Goal: Obtain resource: Obtain resource

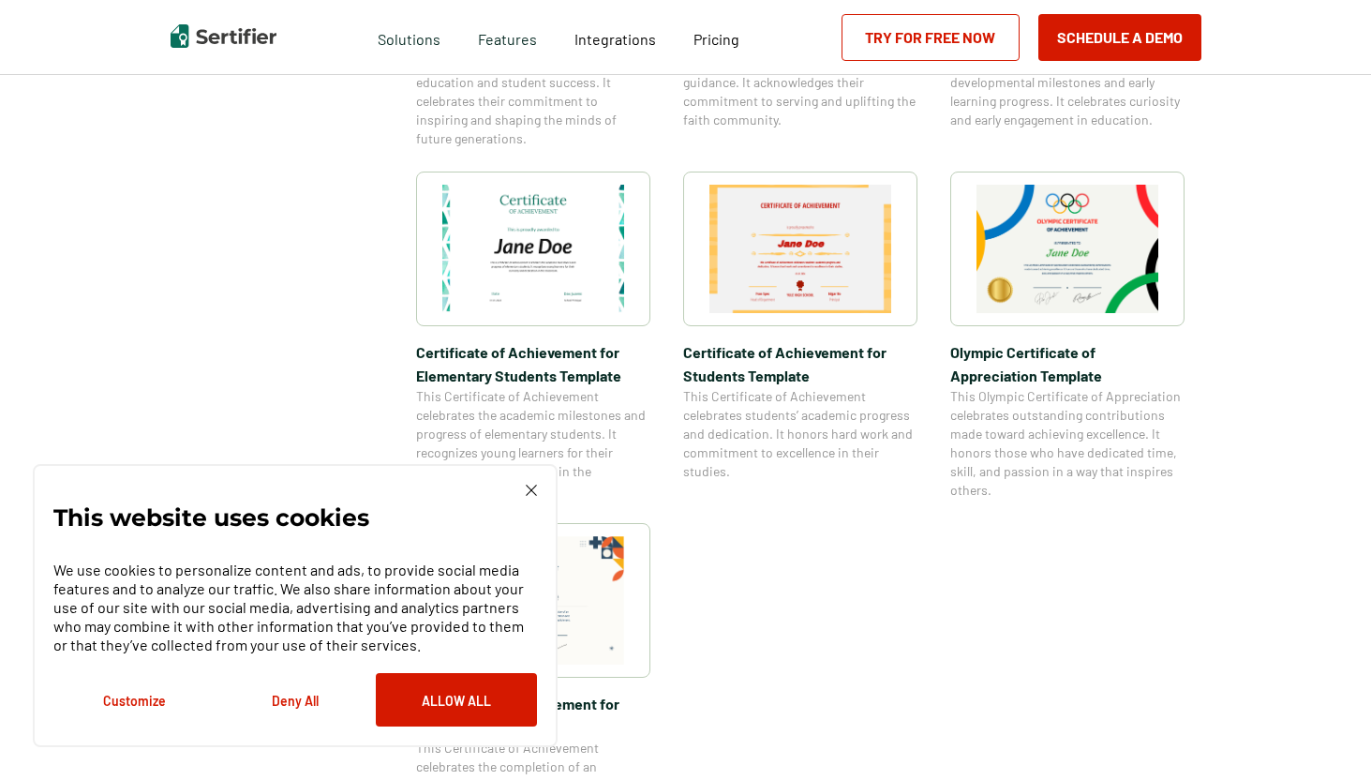
scroll to position [1298, 0]
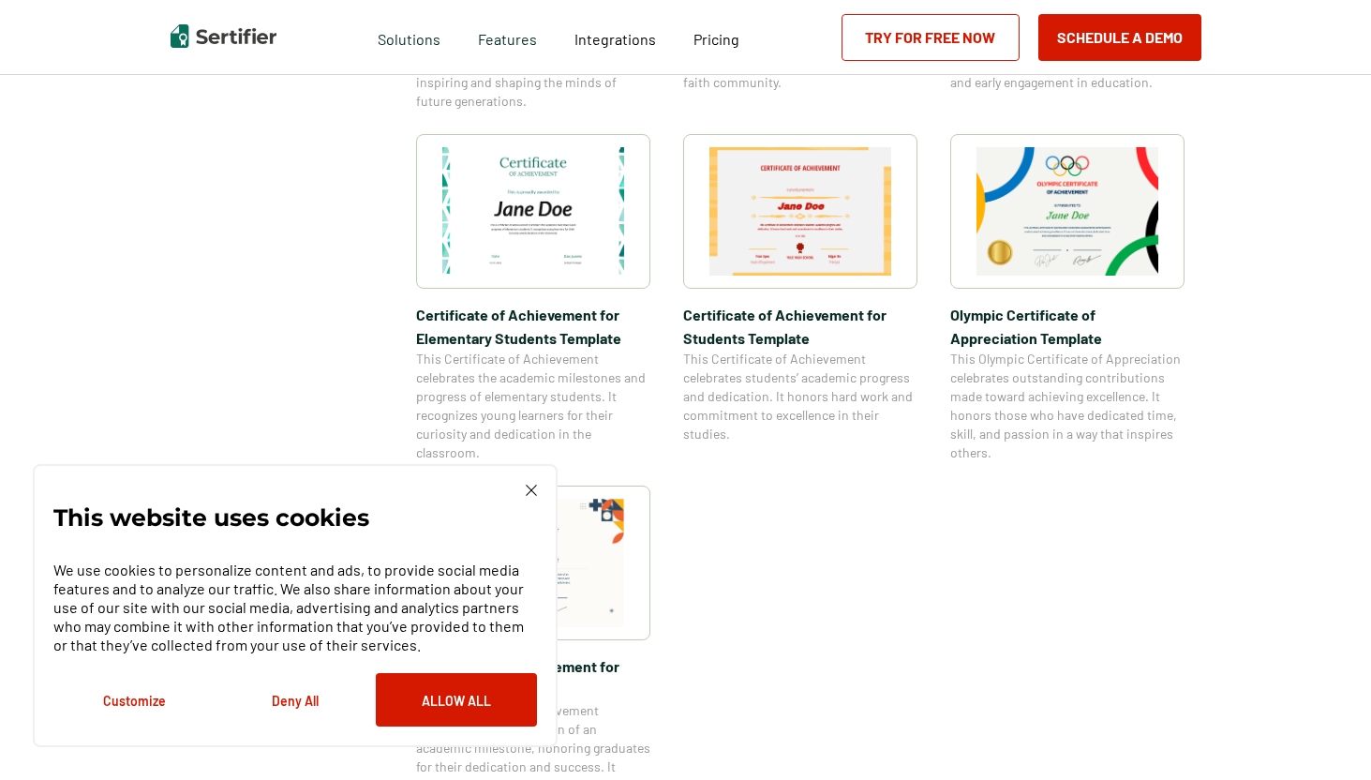
click at [526, 487] on img at bounding box center [531, 490] width 11 height 11
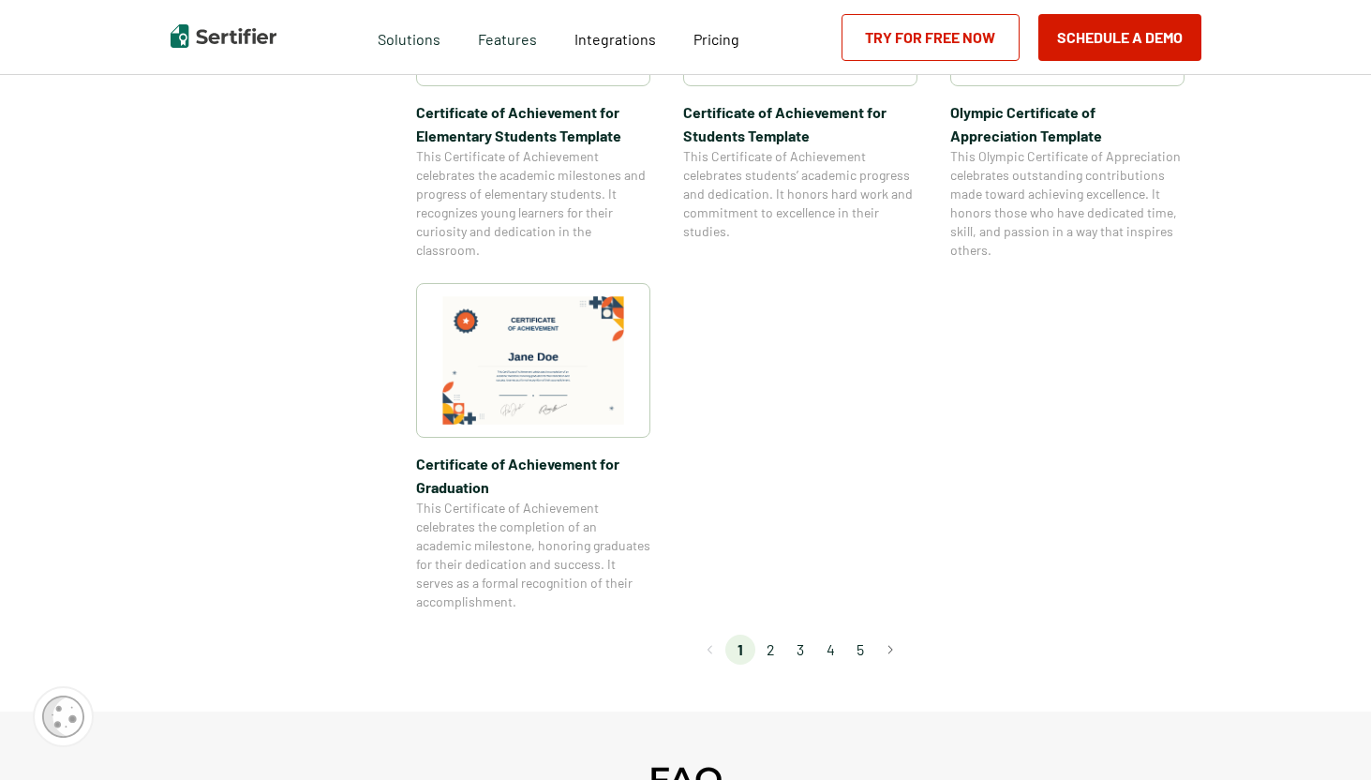
scroll to position [1515, 0]
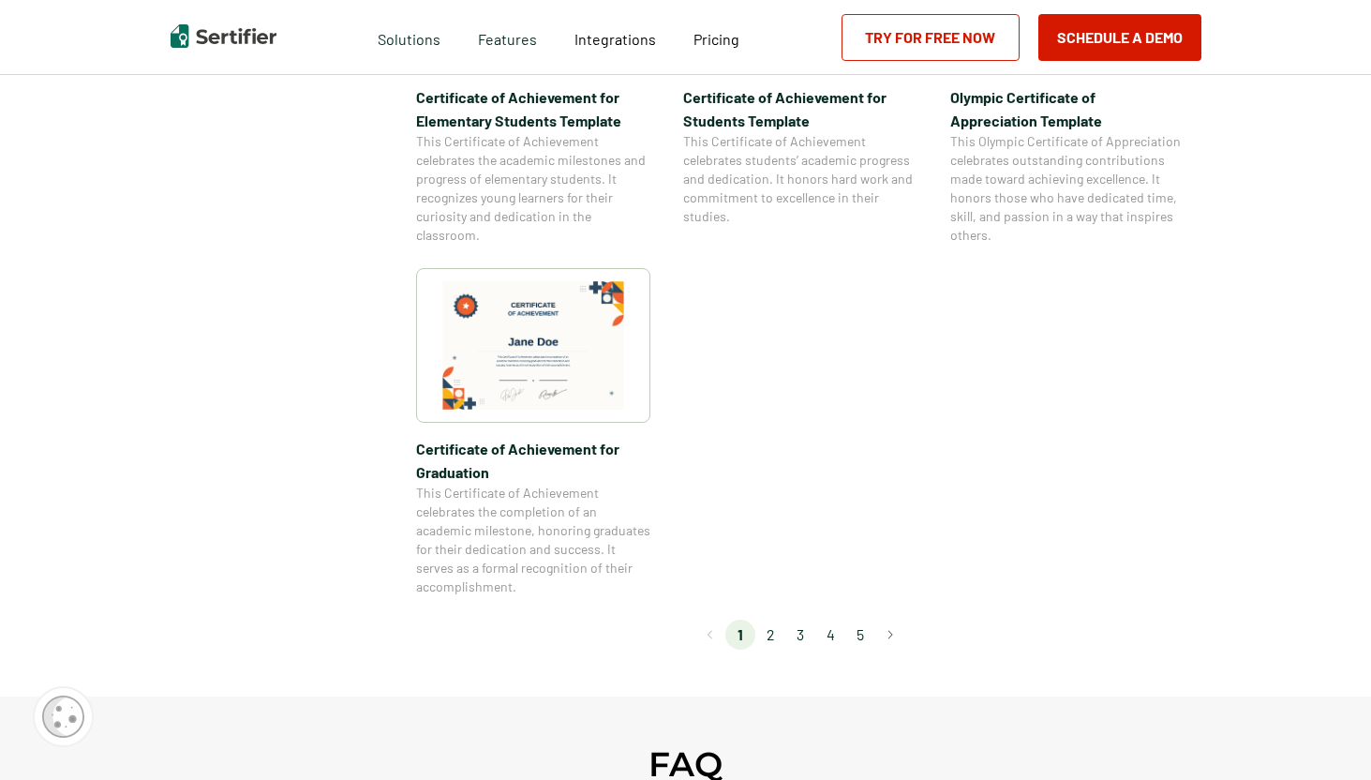
click at [772, 636] on li "2" at bounding box center [770, 634] width 30 height 30
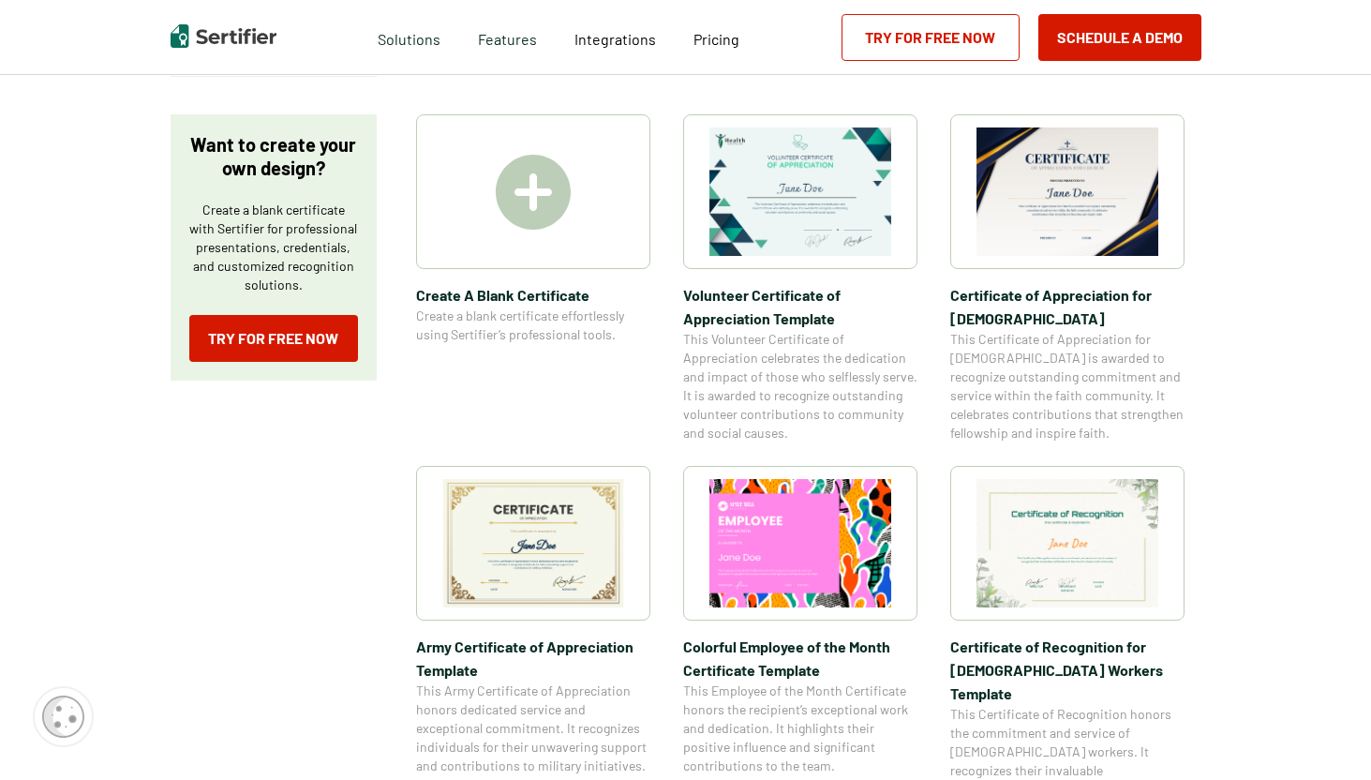
scroll to position [321, 0]
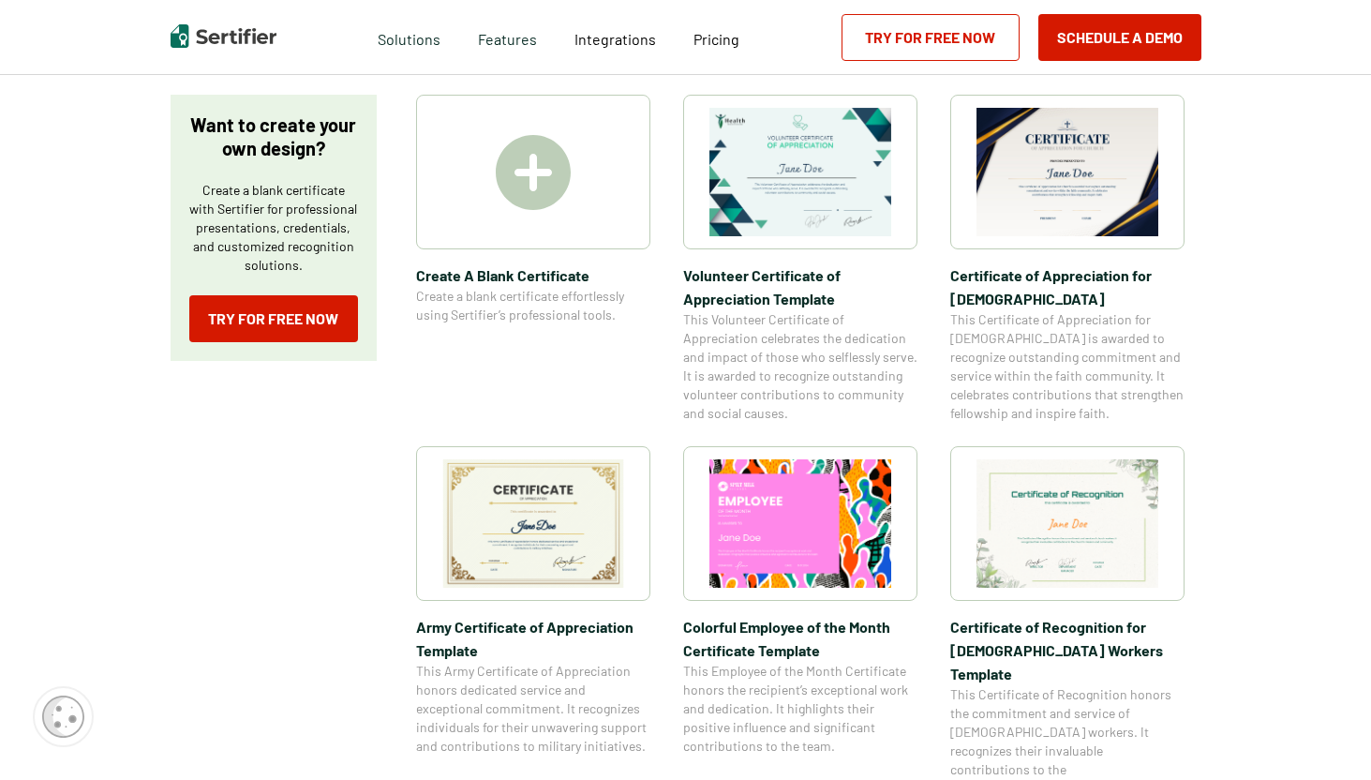
click at [537, 521] on img at bounding box center [533, 523] width 182 height 128
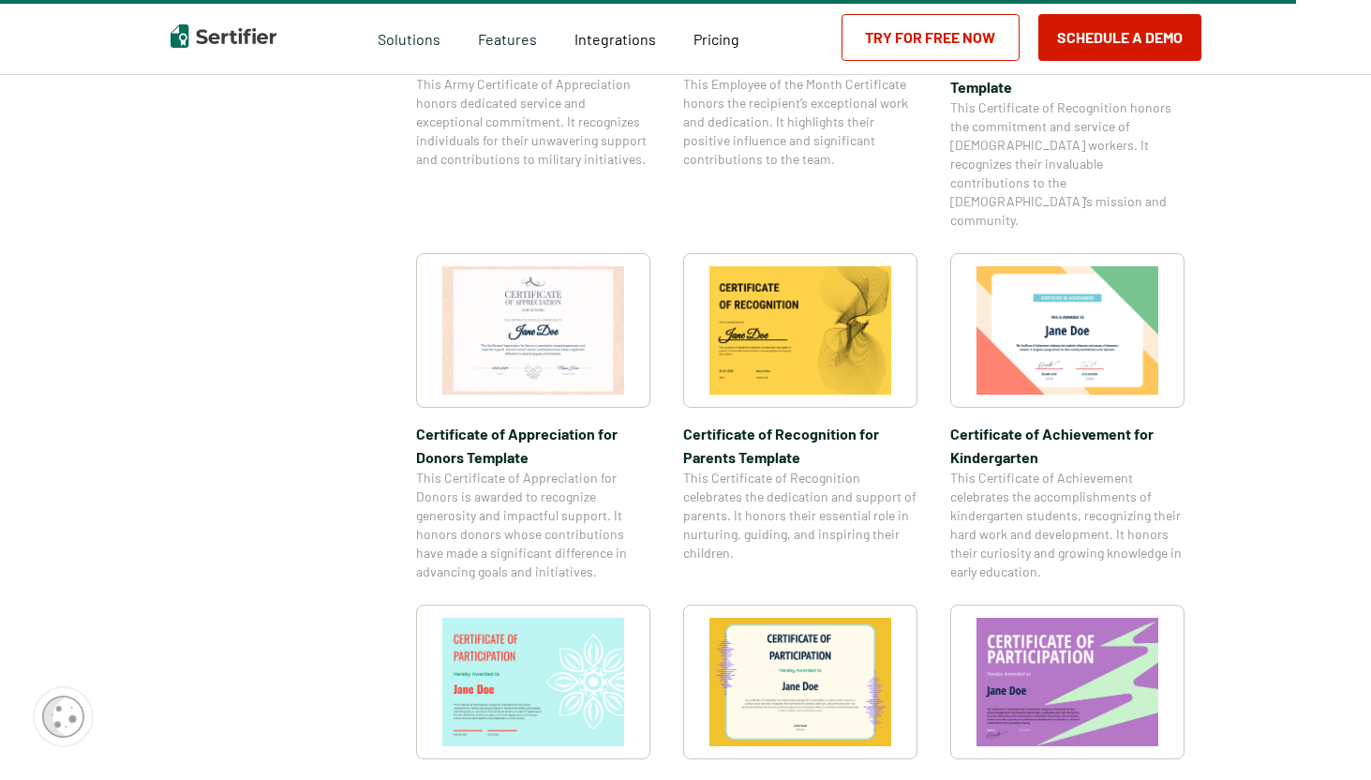
scroll to position [923, 0]
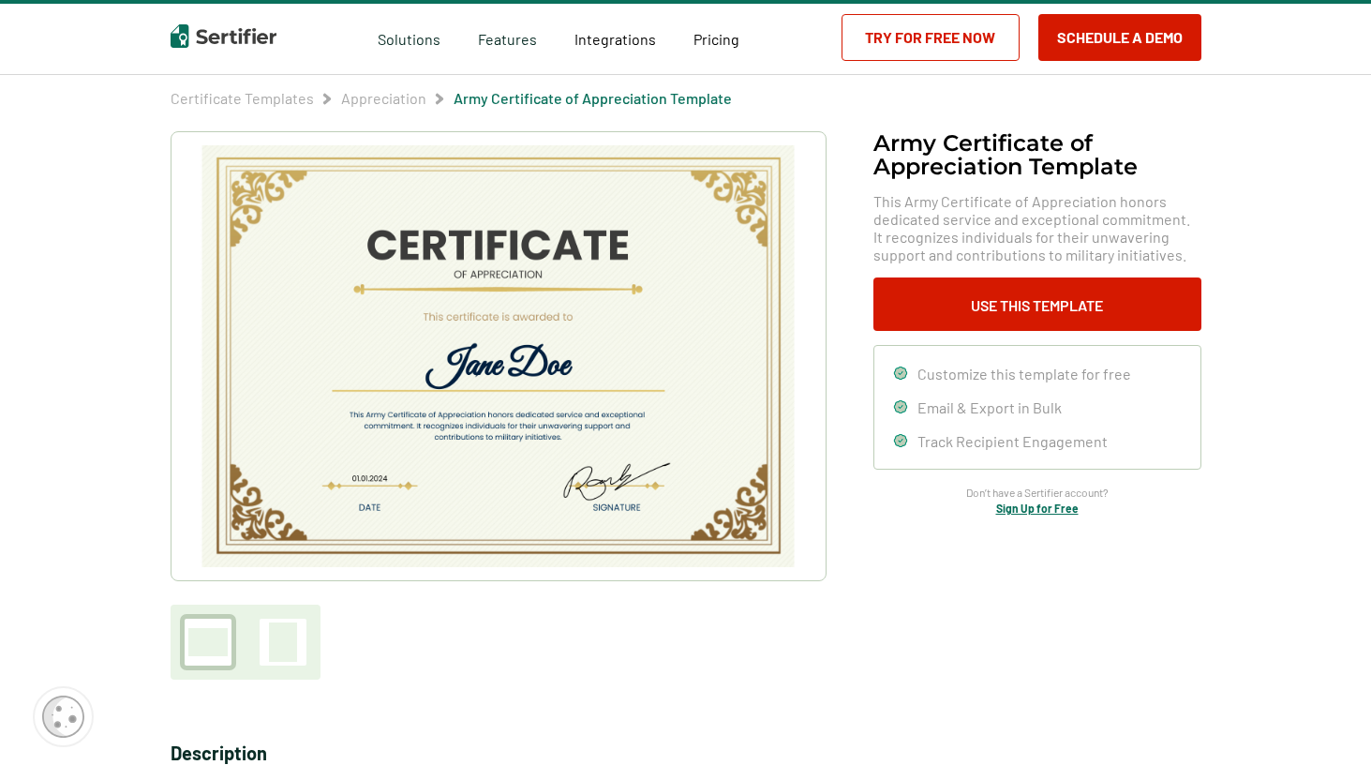
scroll to position [67, 0]
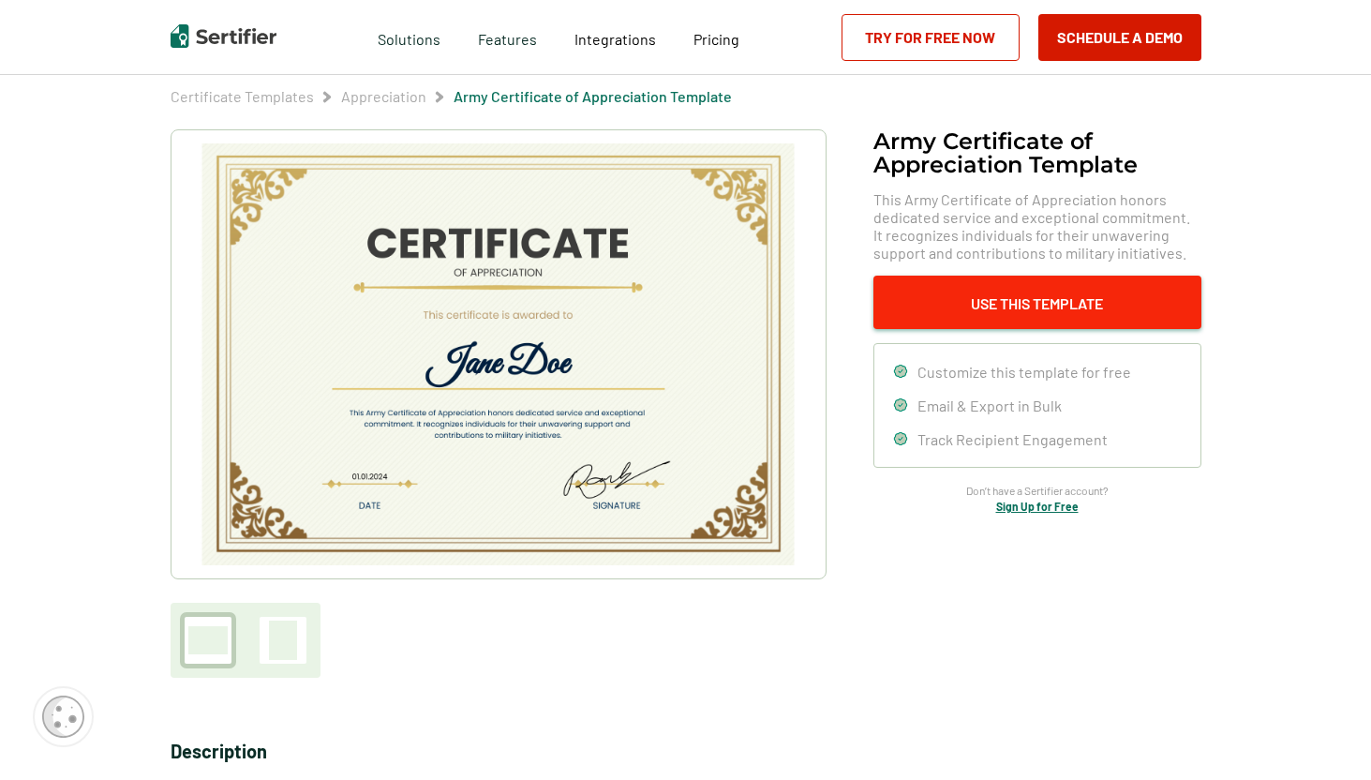
click at [938, 315] on button "Use This Template" at bounding box center [1037, 302] width 328 height 53
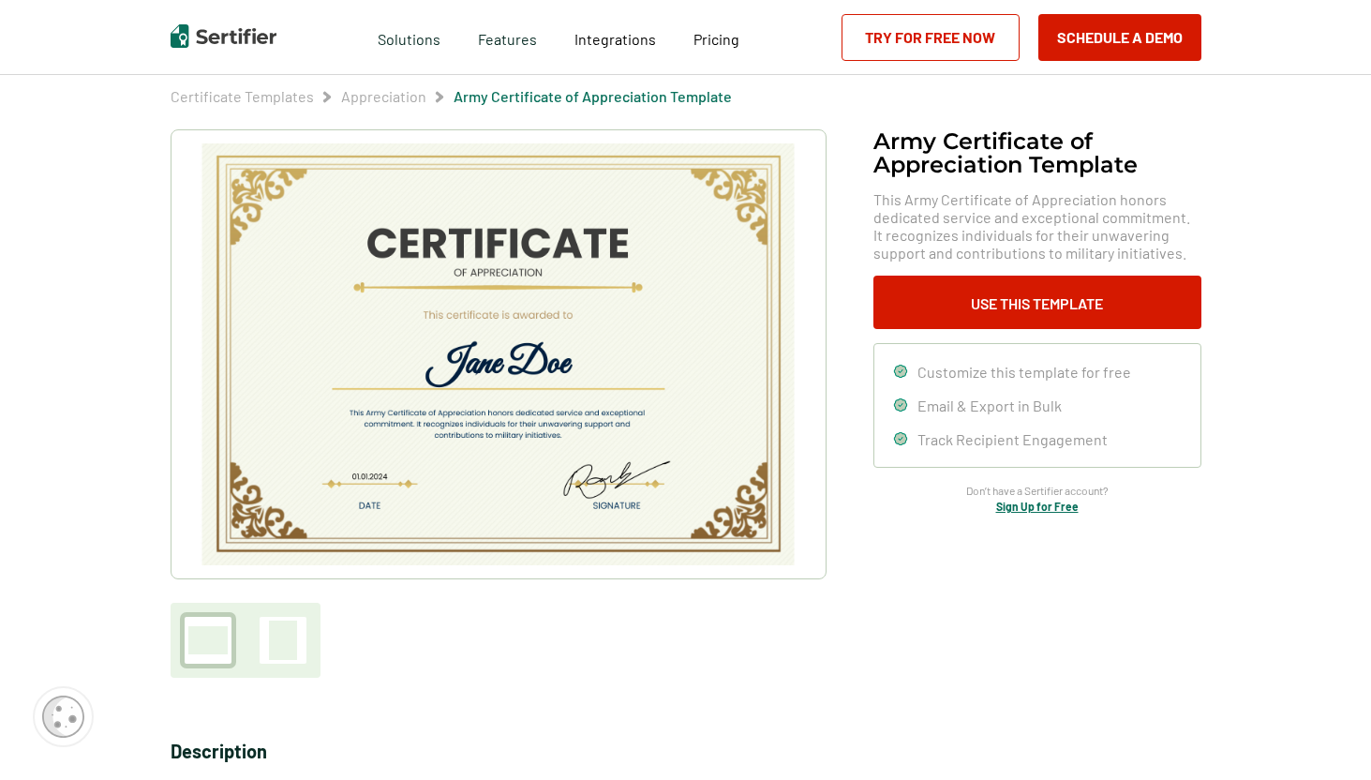
scroll to position [0, 0]
